Goal: Transaction & Acquisition: Register for event/course

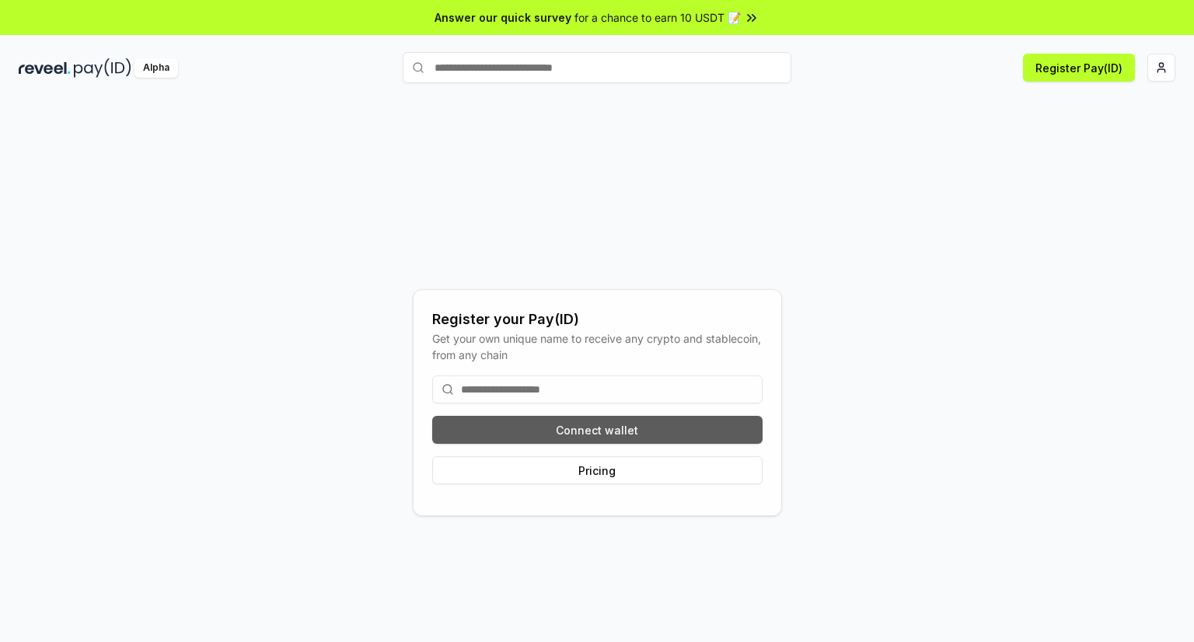
click at [614, 428] on button "Connect wallet" at bounding box center [597, 430] width 330 height 28
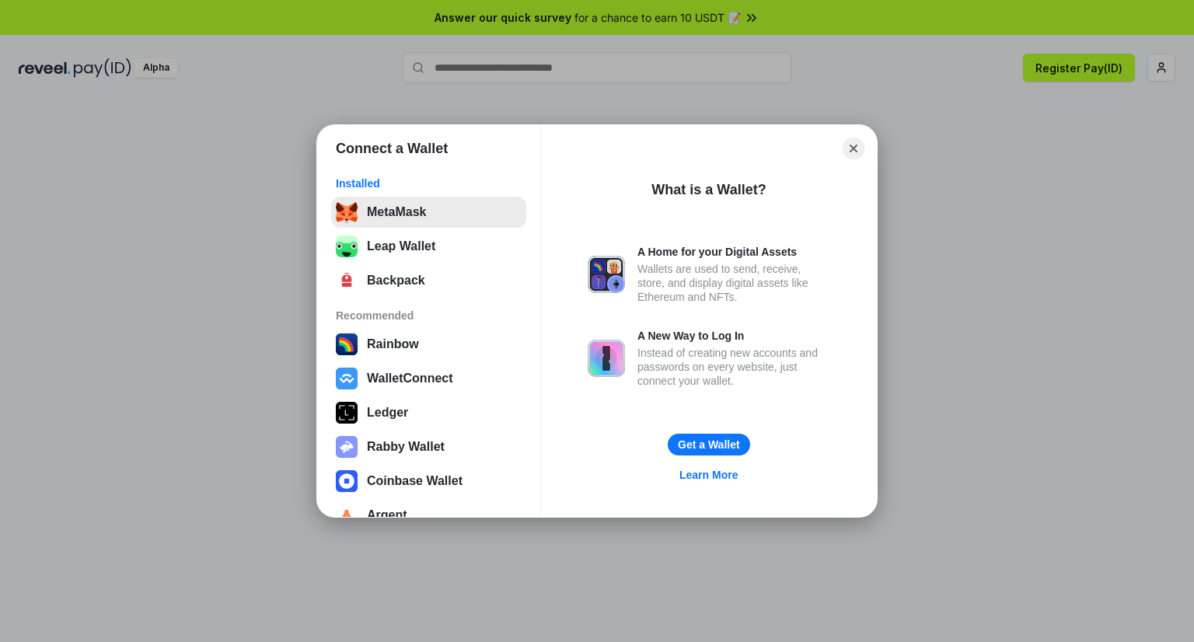
click at [431, 218] on button "MetaMask" at bounding box center [428, 212] width 195 height 31
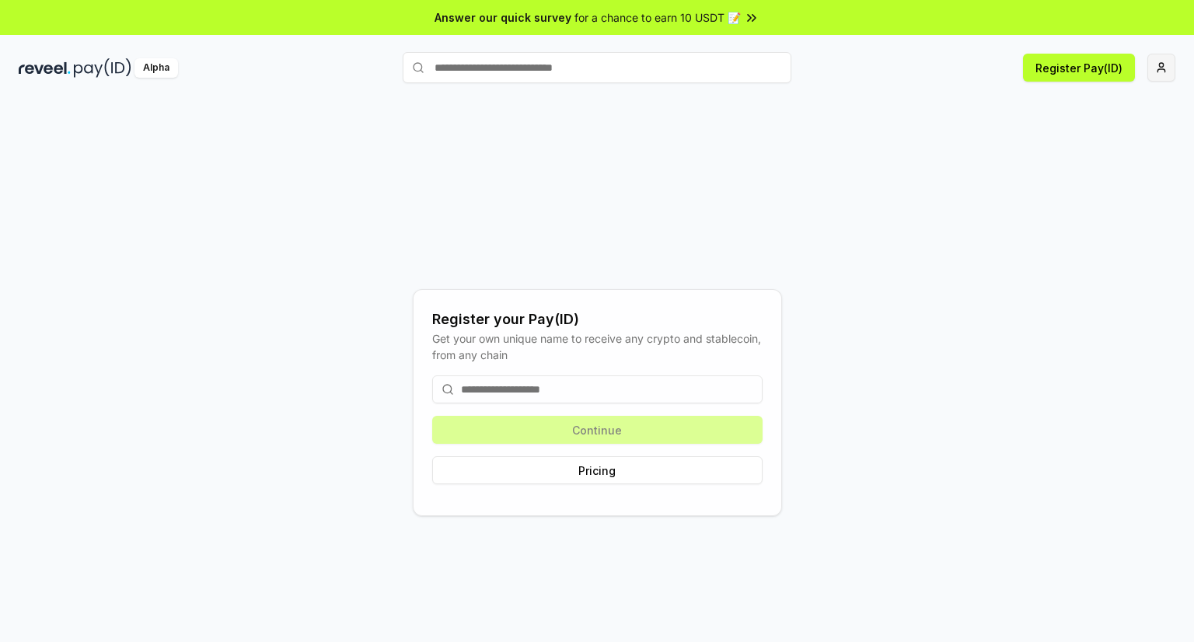
click at [1163, 70] on html "Answer our quick survey for a chance to earn 10 USDT 📝 Alpha Register Pay(ID) R…" at bounding box center [597, 321] width 1194 height 642
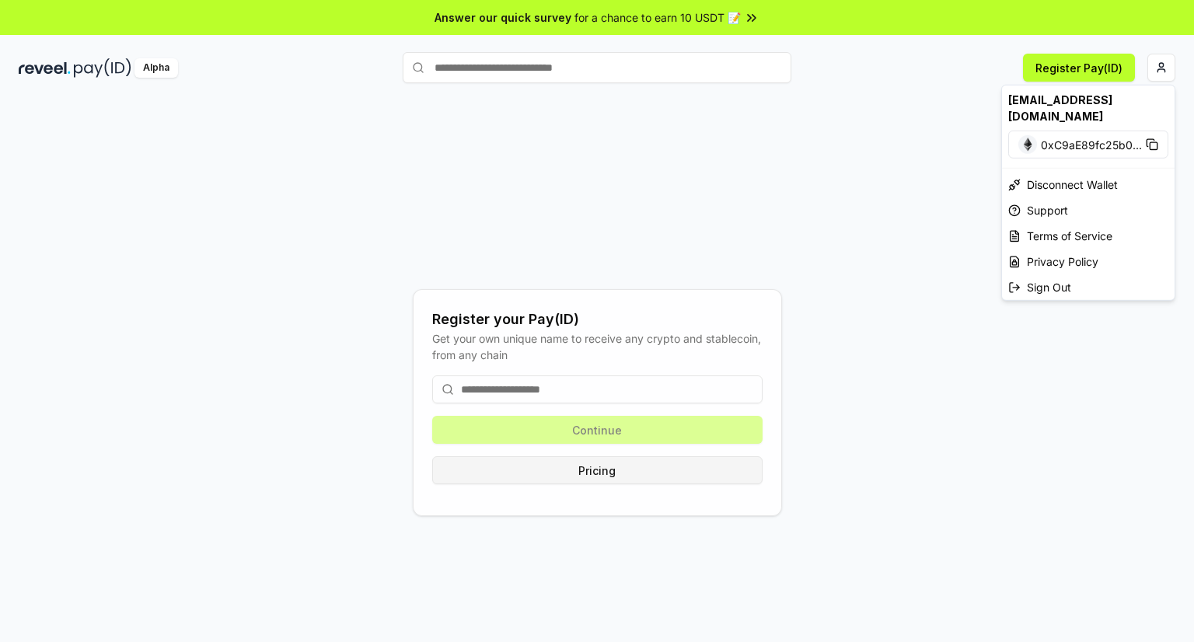
click at [577, 474] on html "Answer our quick survey for a chance to earn 10 USDT 📝 Alpha Register Pay(ID) R…" at bounding box center [597, 321] width 1194 height 642
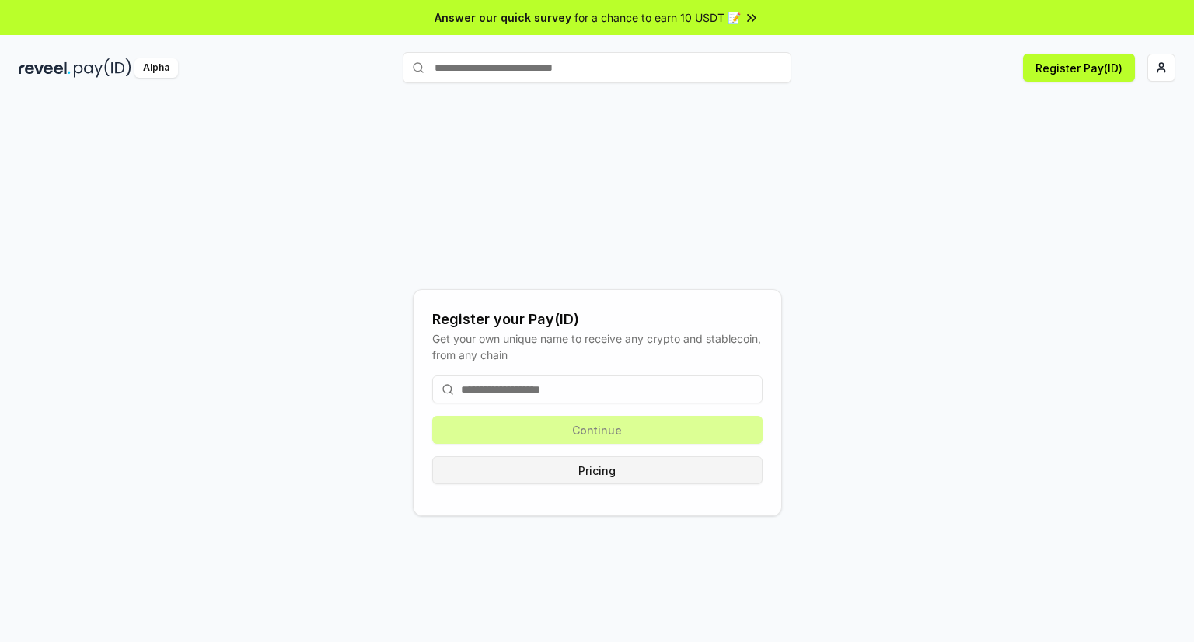
click at [577, 474] on button "Pricing" at bounding box center [597, 470] width 330 height 28
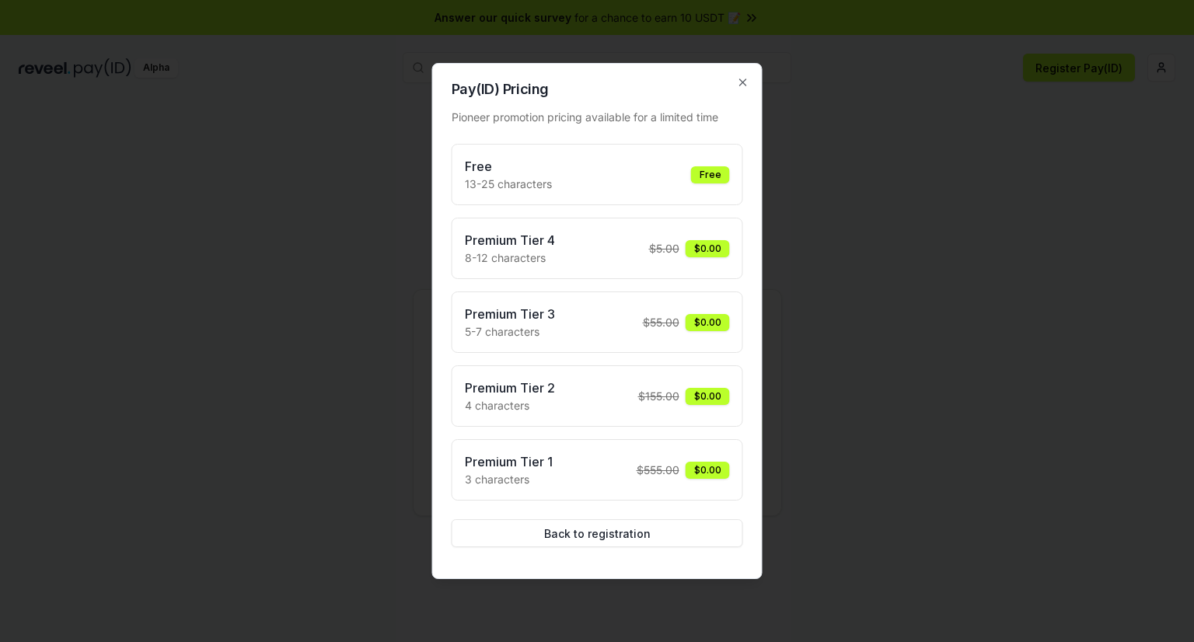
click at [572, 460] on div "Premium Tier 1 3 characters $ 555.00 $0.00" at bounding box center [597, 469] width 265 height 35
click at [657, 527] on button "Back to registration" at bounding box center [596, 533] width 291 height 28
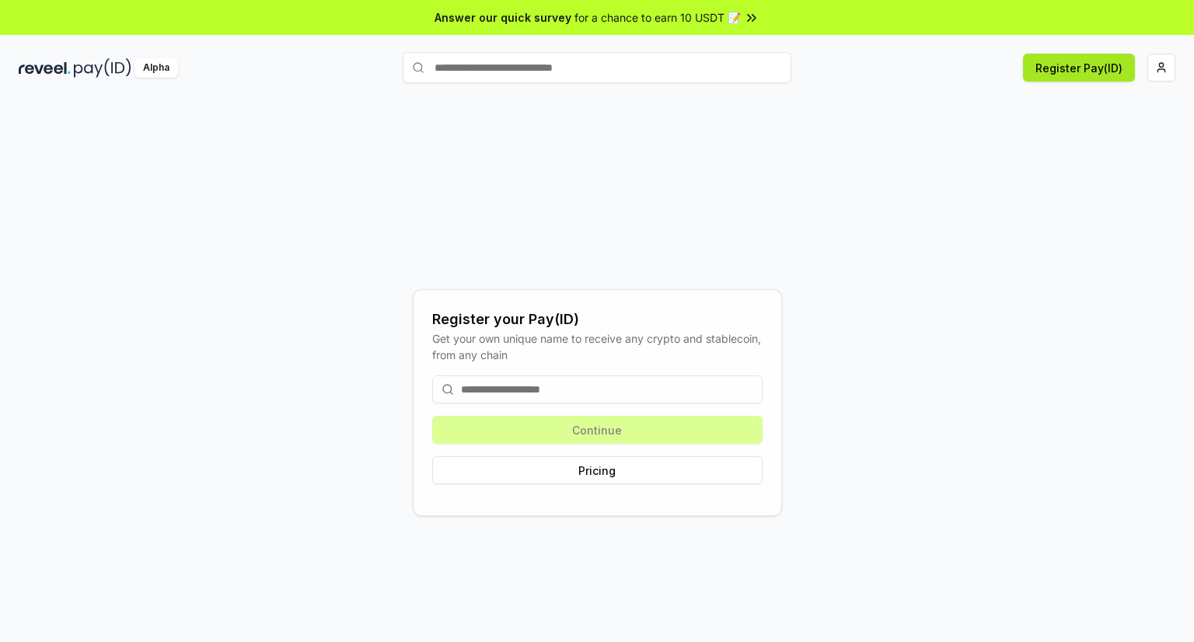
click at [1038, 72] on button "Register Pay(ID)" at bounding box center [1079, 68] width 112 height 28
click at [650, 476] on button "Pricing" at bounding box center [597, 470] width 330 height 28
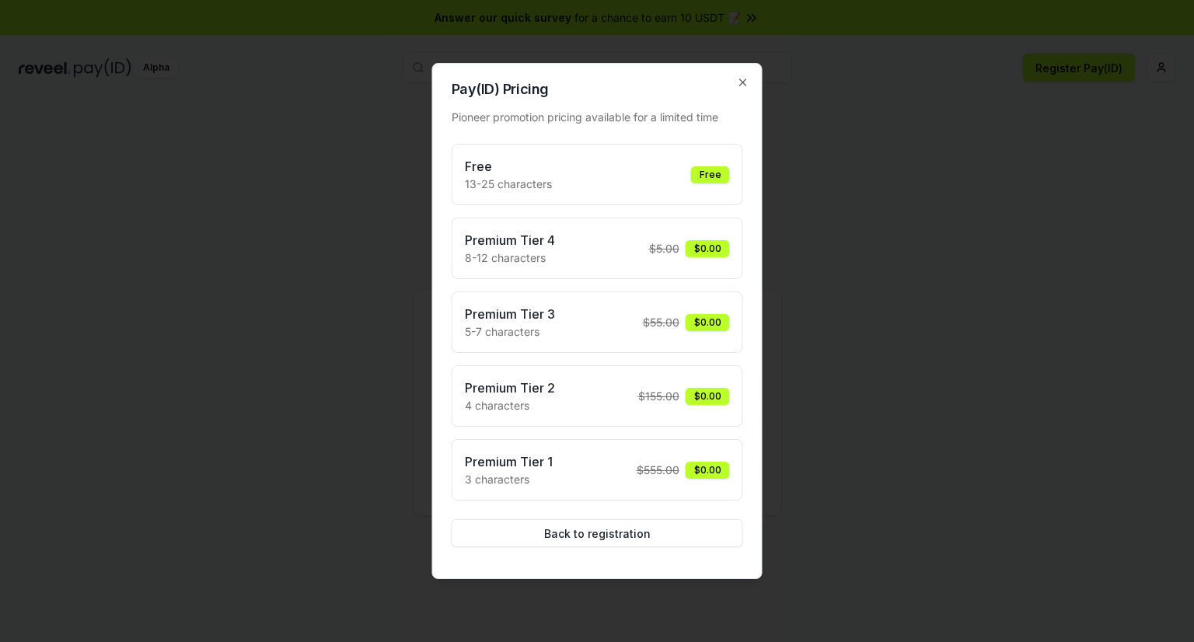
click at [696, 182] on div "Free" at bounding box center [710, 174] width 39 height 17
click at [606, 465] on div "Premium Tier 1 3 characters $ 555.00 $0.00" at bounding box center [597, 469] width 265 height 35
click at [852, 137] on div at bounding box center [597, 321] width 1194 height 642
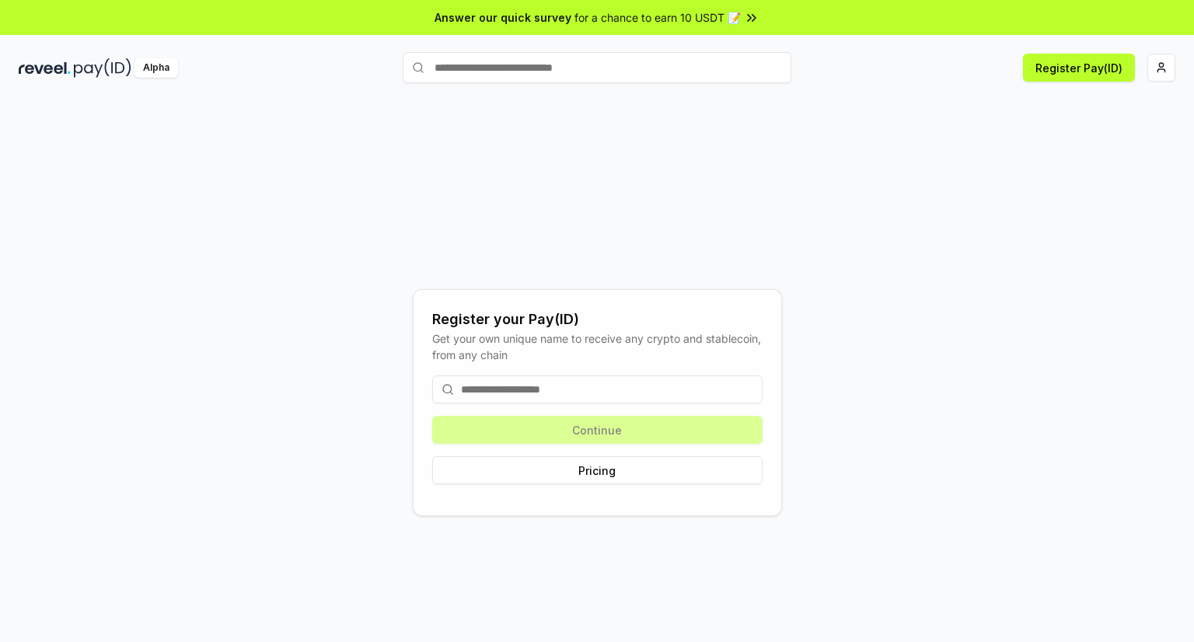
click at [740, 78] on input "text" at bounding box center [596, 67] width 389 height 31
click at [1167, 69] on html "Answer our quick survey for a chance to earn 10 USDT 📝 Alpha Register Pay(ID) R…" at bounding box center [597, 321] width 1194 height 642
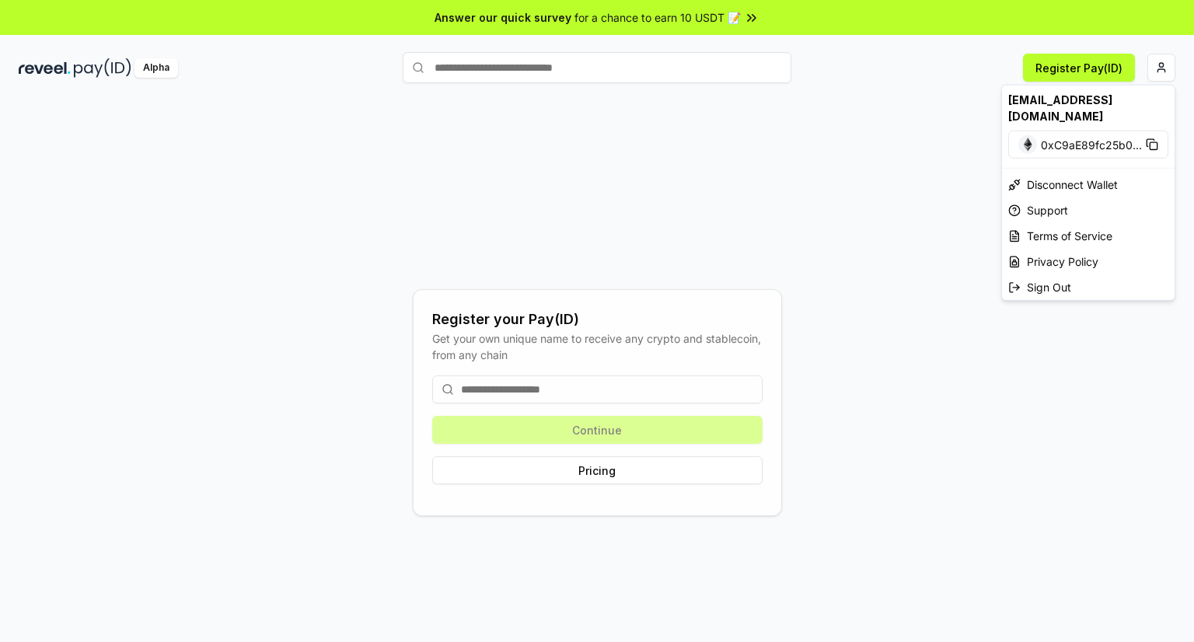
click at [1083, 143] on span "0xC9aE89fc25b0 ..." at bounding box center [1090, 144] width 101 height 16
